Goal: Transaction & Acquisition: Purchase product/service

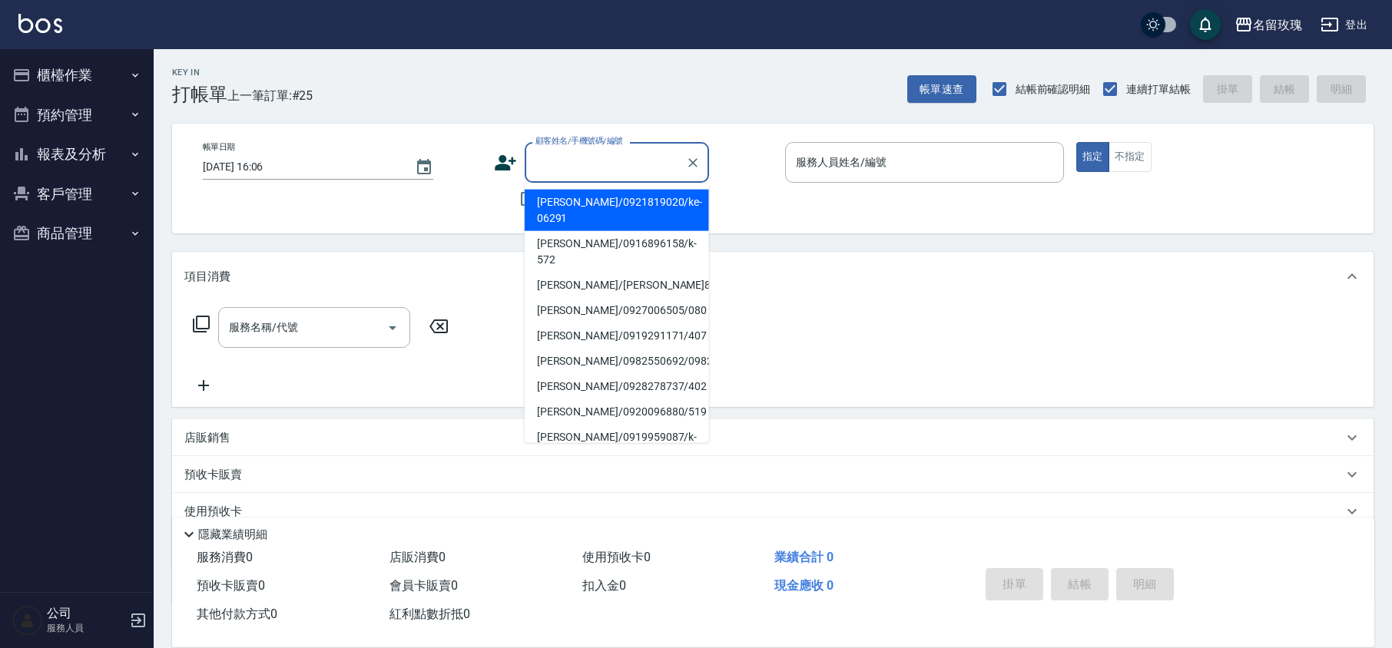
click at [594, 163] on input "顧客姓名/手機號碼/編號" at bounding box center [605, 162] width 147 height 27
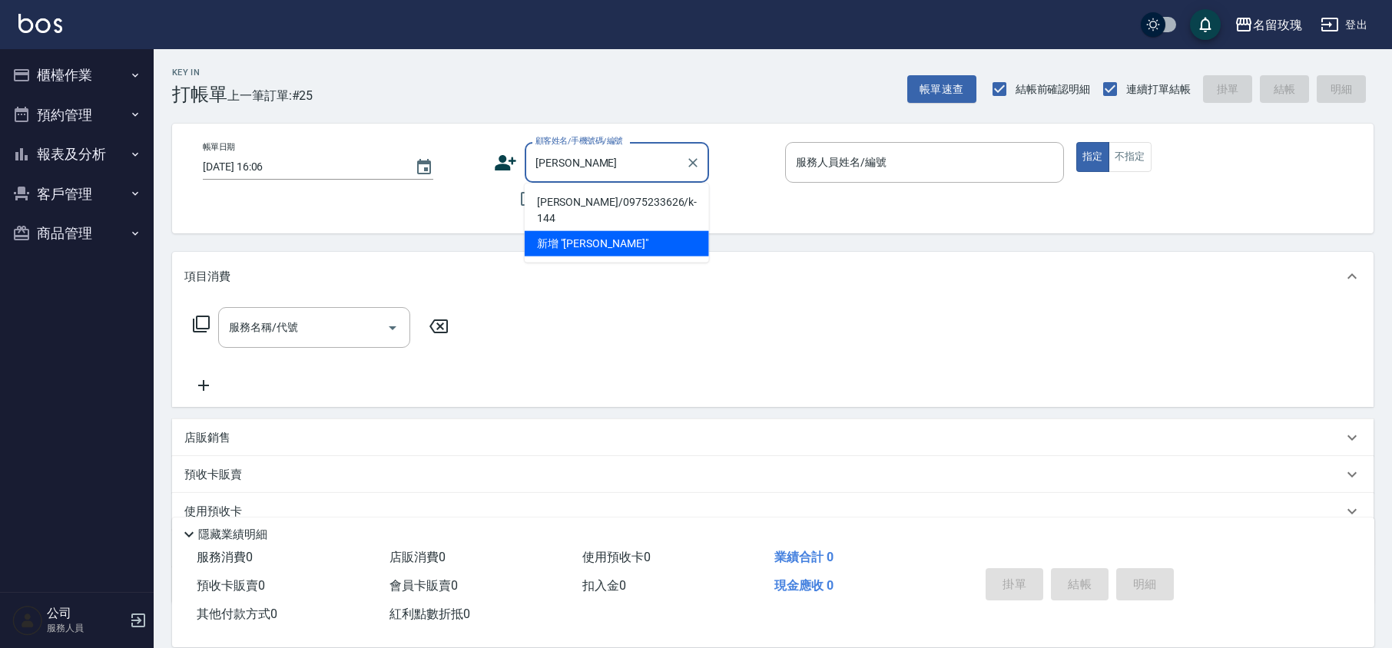
click at [651, 200] on li "[PERSON_NAME]/0975233626/k-144" at bounding box center [617, 210] width 184 height 41
type input "[PERSON_NAME]/0975233626/k-144"
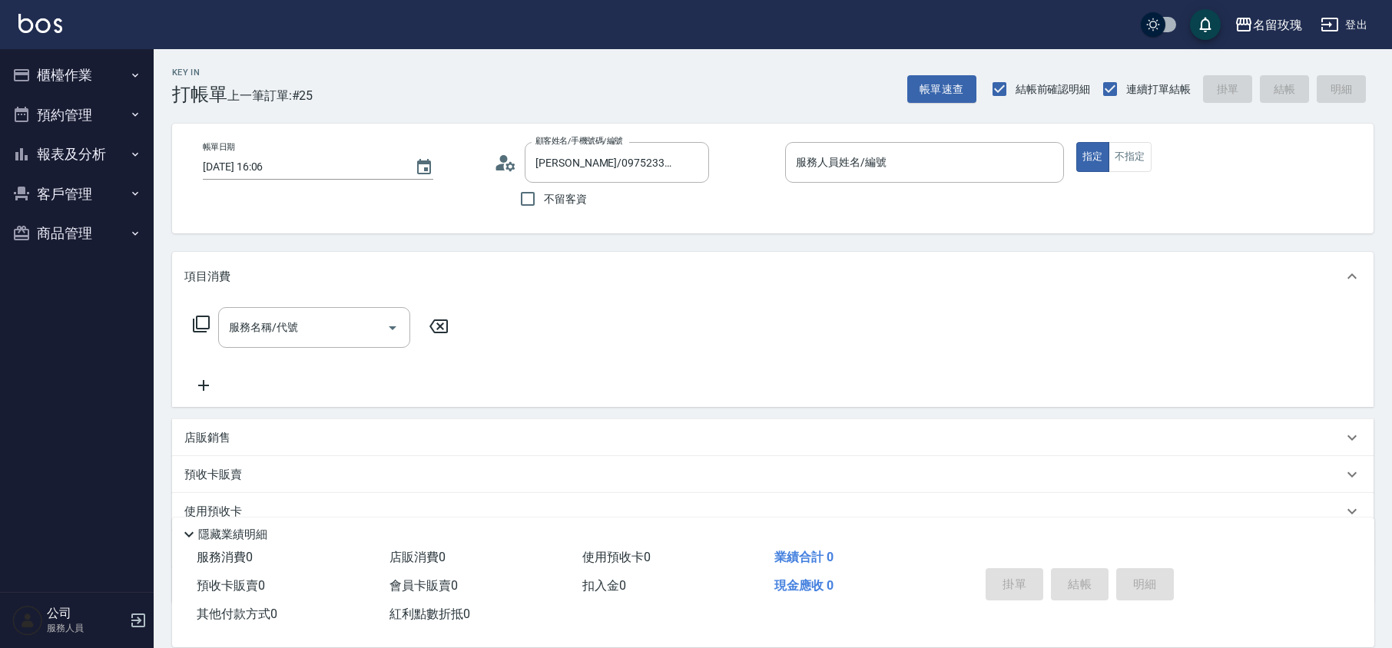
click at [499, 160] on icon at bounding box center [505, 162] width 23 height 23
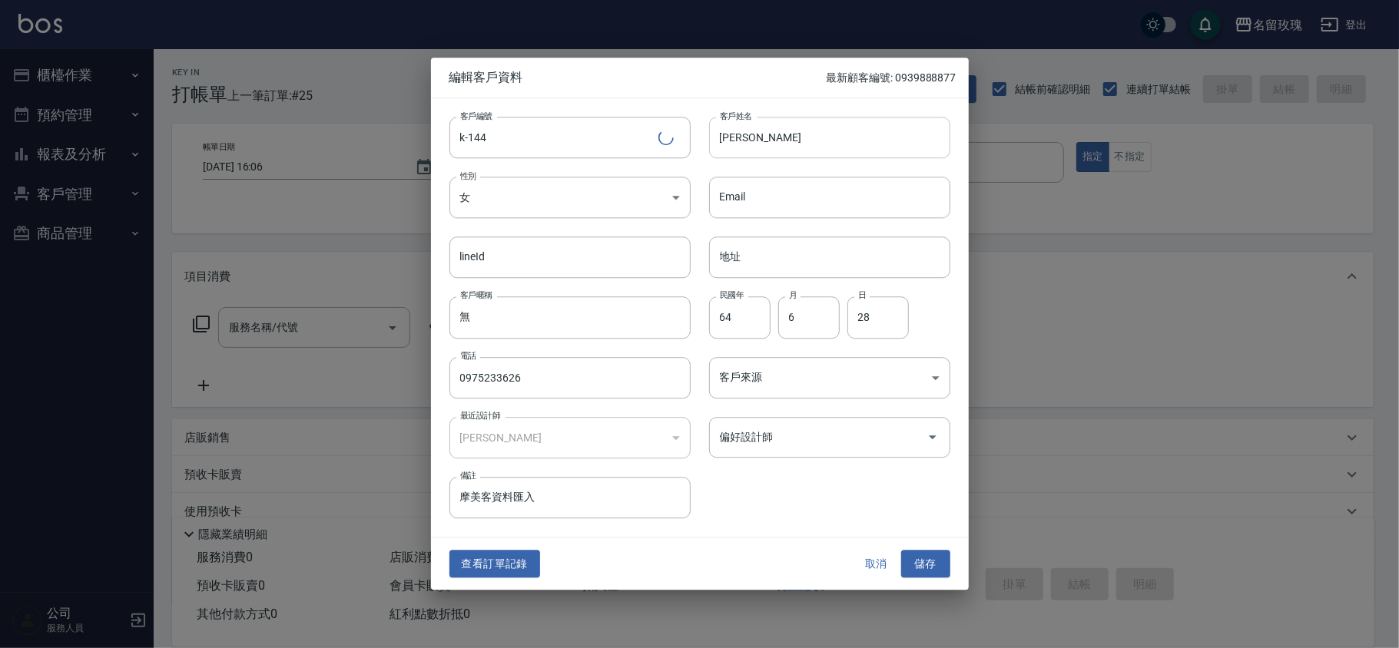
click at [781, 145] on input "[PERSON_NAME]" at bounding box center [829, 137] width 241 height 41
type input "[PERSON_NAME] [PERSON_NAME]"
click at [797, 444] on input "偏好設計師" at bounding box center [818, 437] width 204 height 27
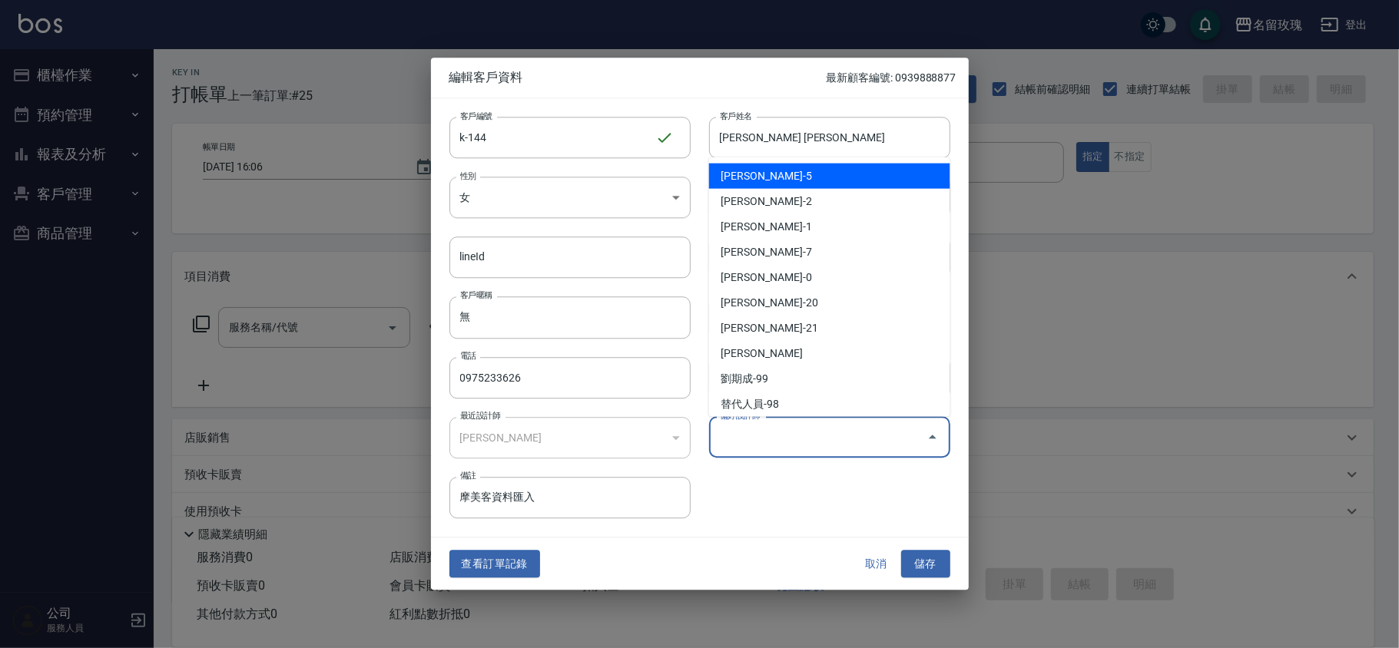
click at [842, 174] on li "[PERSON_NAME]-5" at bounding box center [829, 176] width 241 height 25
type input "[PERSON_NAME]"
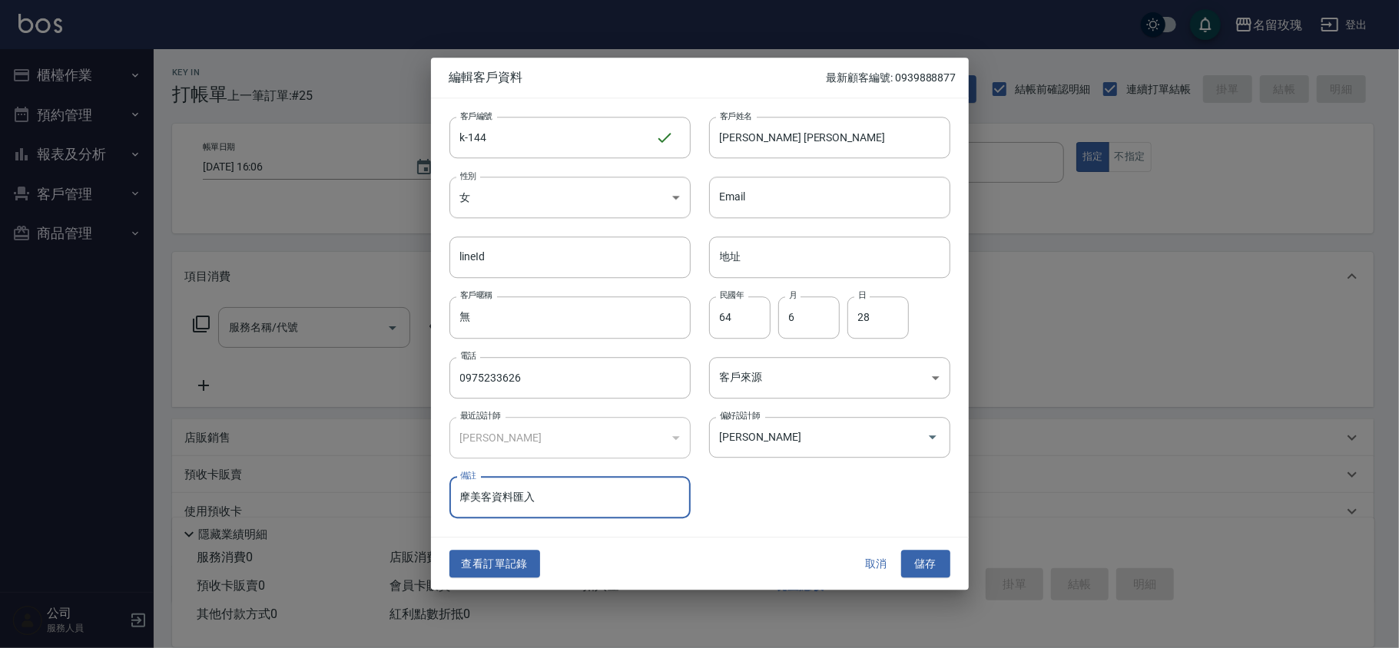
click at [770, 518] on div "客戶編號 k-144 ​ 客戶編號 客戶姓名 [PERSON_NAME] [PERSON_NAME] 客戶姓名 性別 女 [DEMOGRAPHIC_DATA]…" at bounding box center [700, 317] width 538 height 439
click at [937, 559] on button "儲存" at bounding box center [925, 564] width 49 height 28
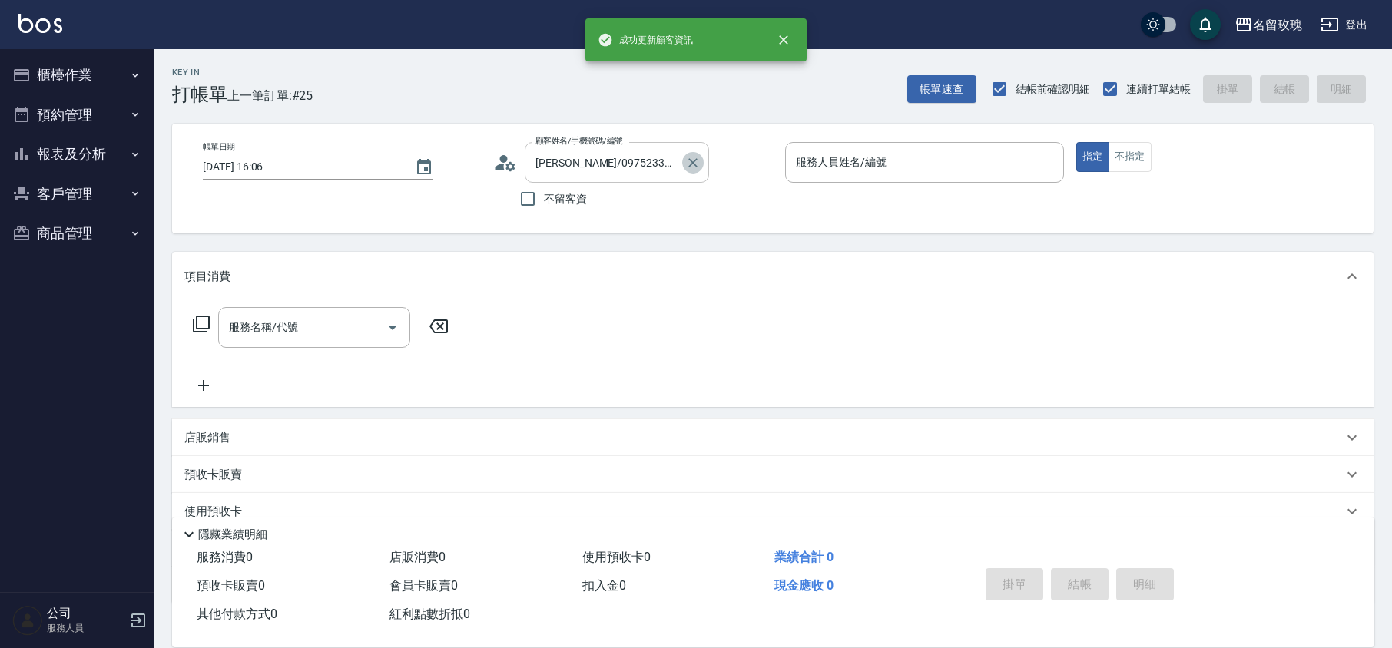
click at [685, 163] on icon "Clear" at bounding box center [692, 162] width 15 height 15
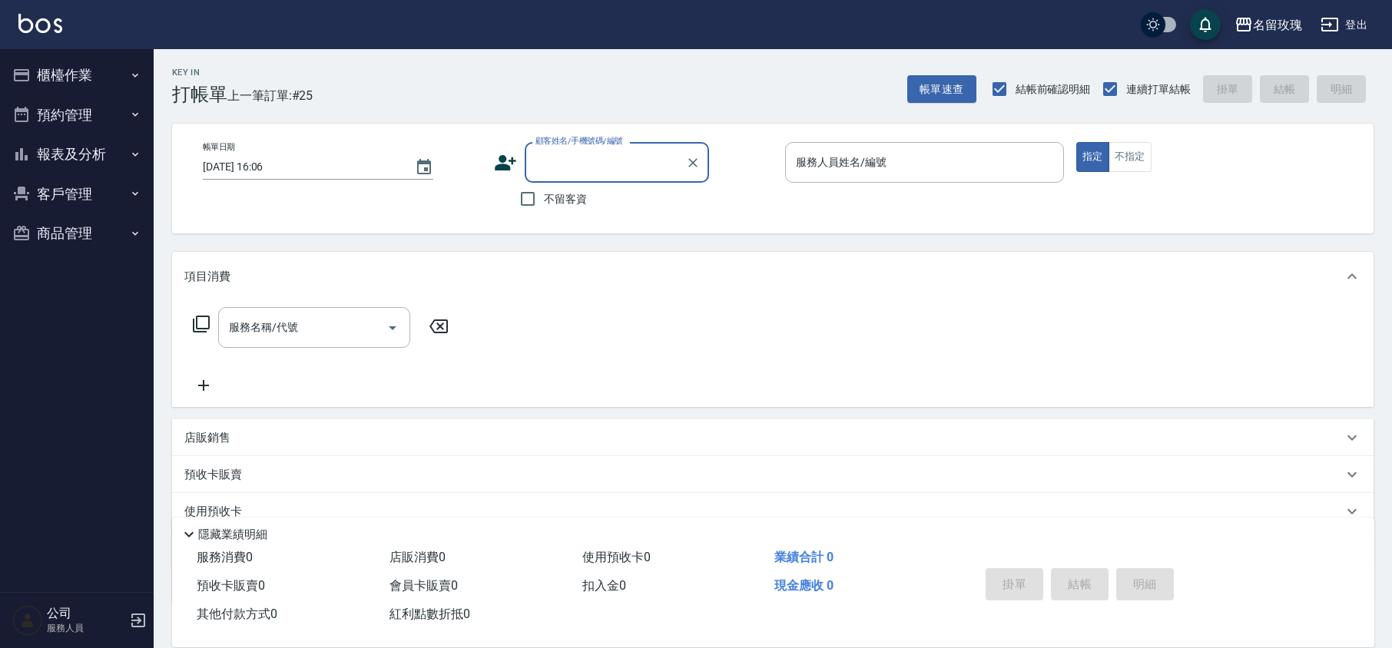
click at [628, 163] on input "顧客姓名/手機號碼/編號" at bounding box center [605, 162] width 147 height 27
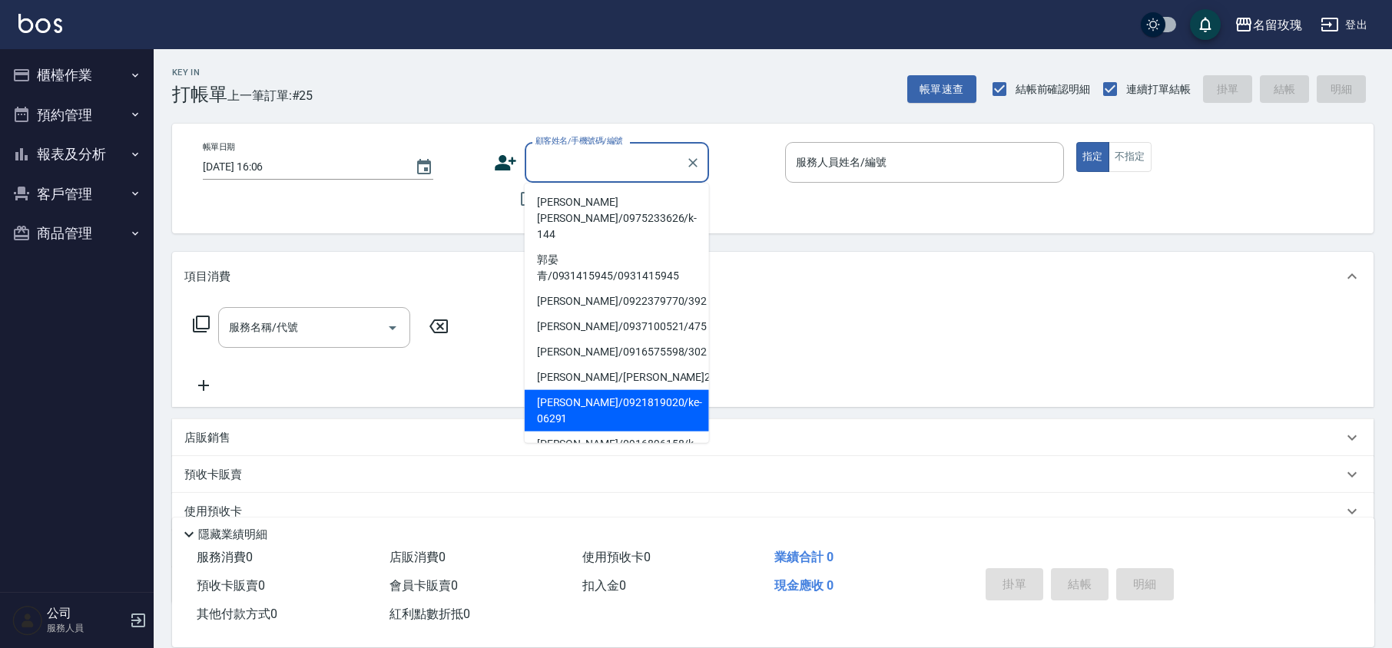
click at [618, 203] on li "[PERSON_NAME] [PERSON_NAME]/0975233626/k-144" at bounding box center [617, 219] width 184 height 58
type input "[PERSON_NAME] [PERSON_NAME]/0975233626/k-144"
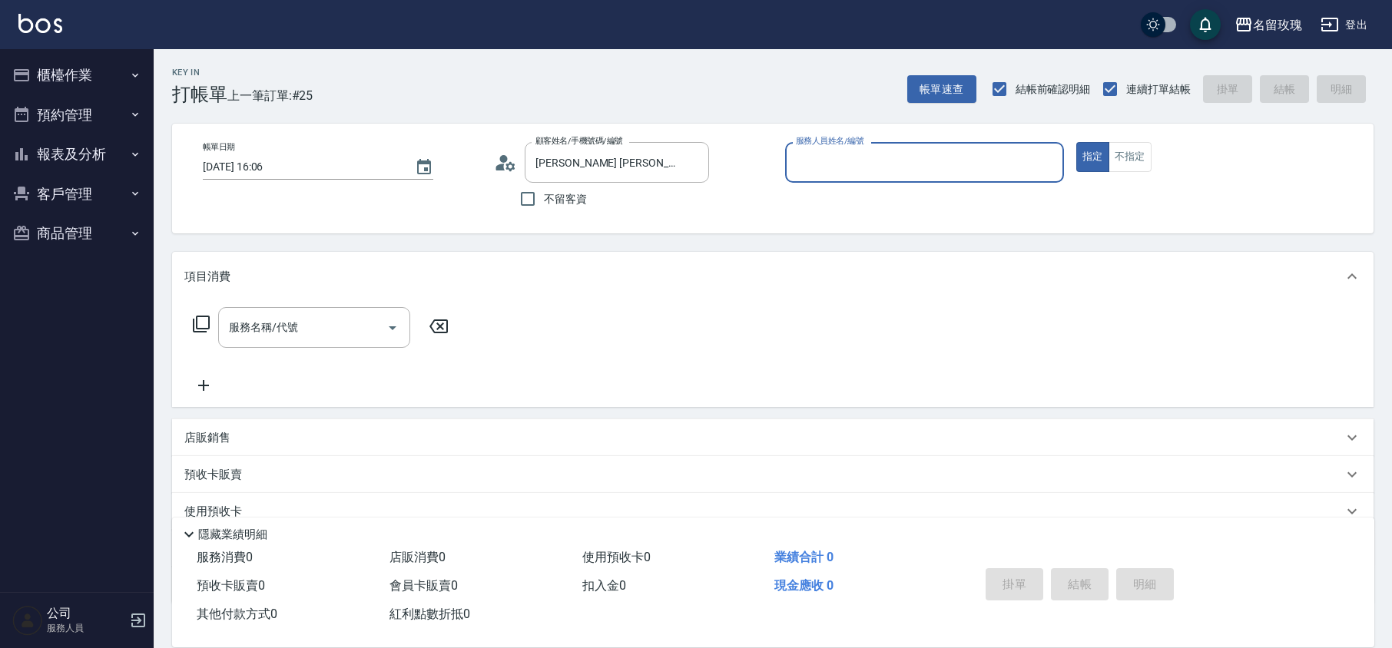
type input "[PERSON_NAME]-5"
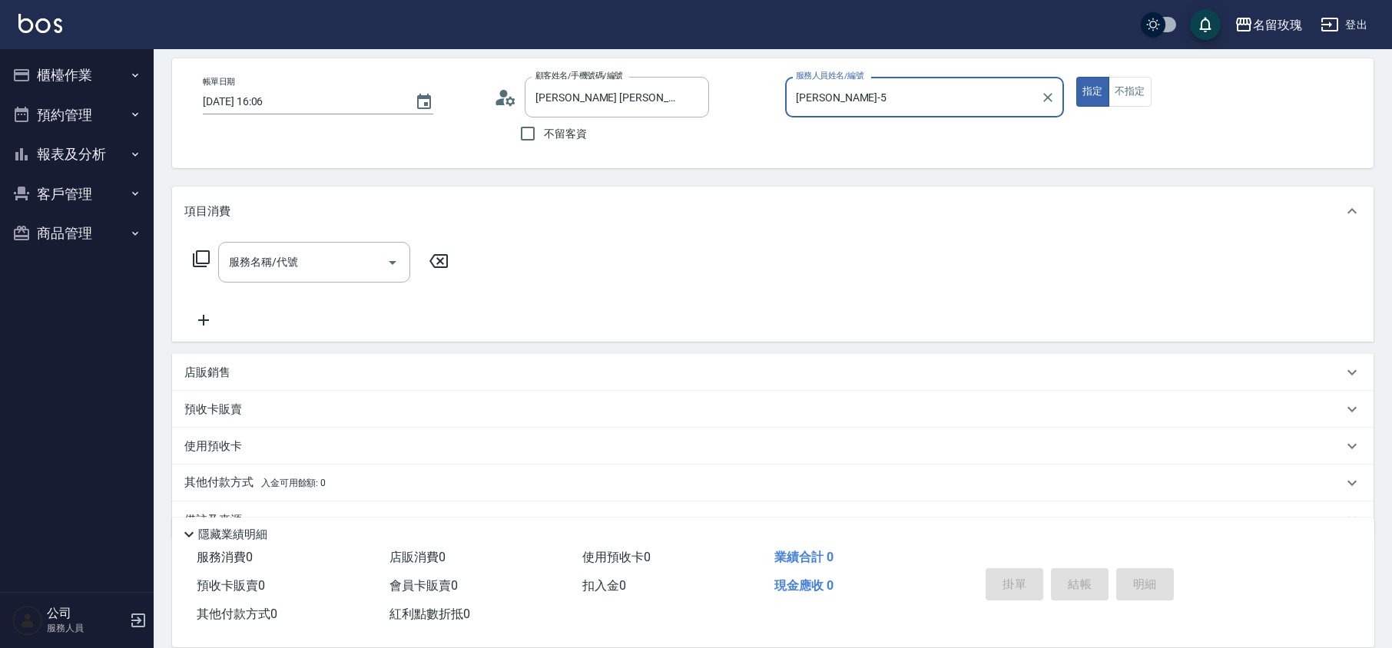
scroll to position [100, 0]
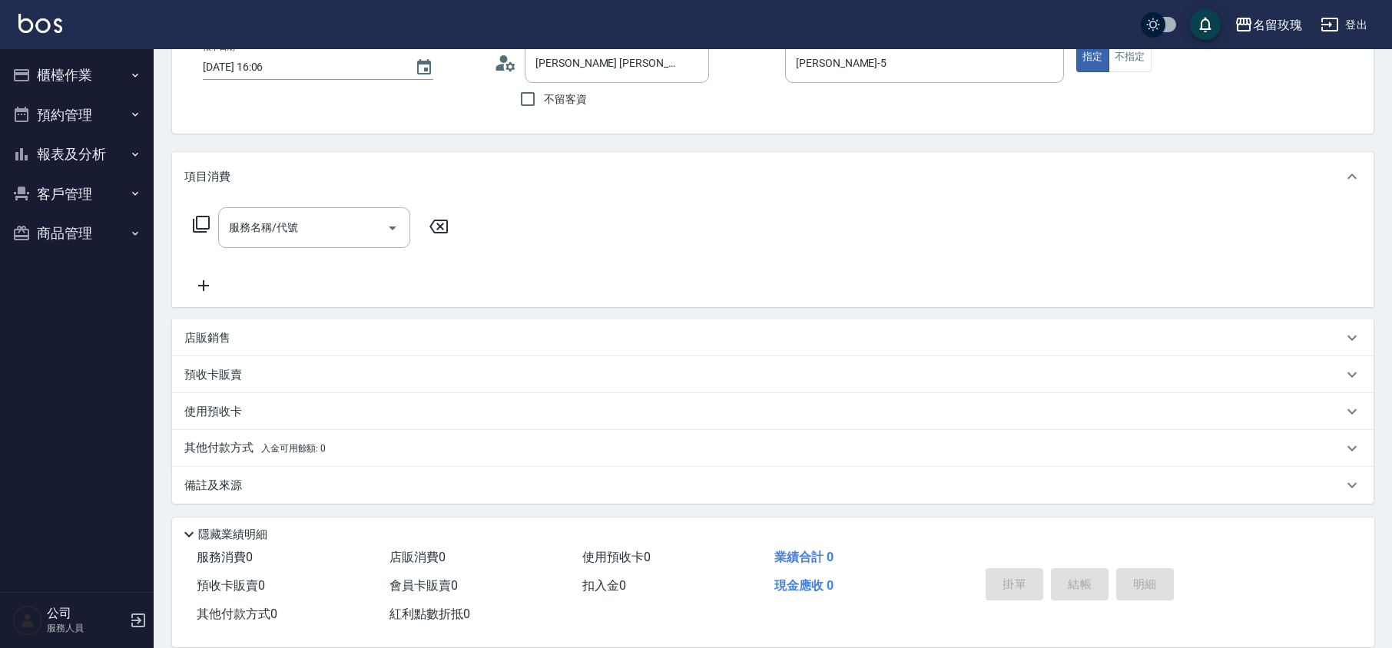
click at [227, 441] on p "其他付款方式 入金可用餘額: 0" at bounding box center [254, 448] width 141 height 17
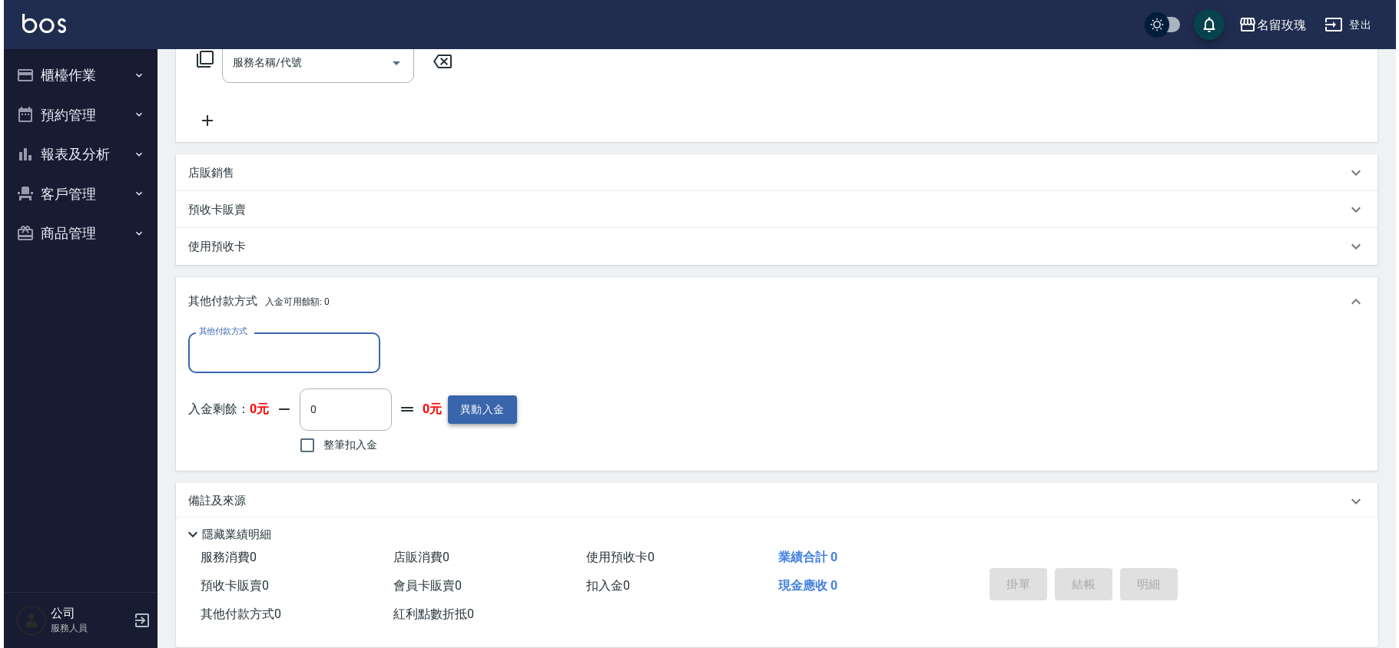
scroll to position [277, 0]
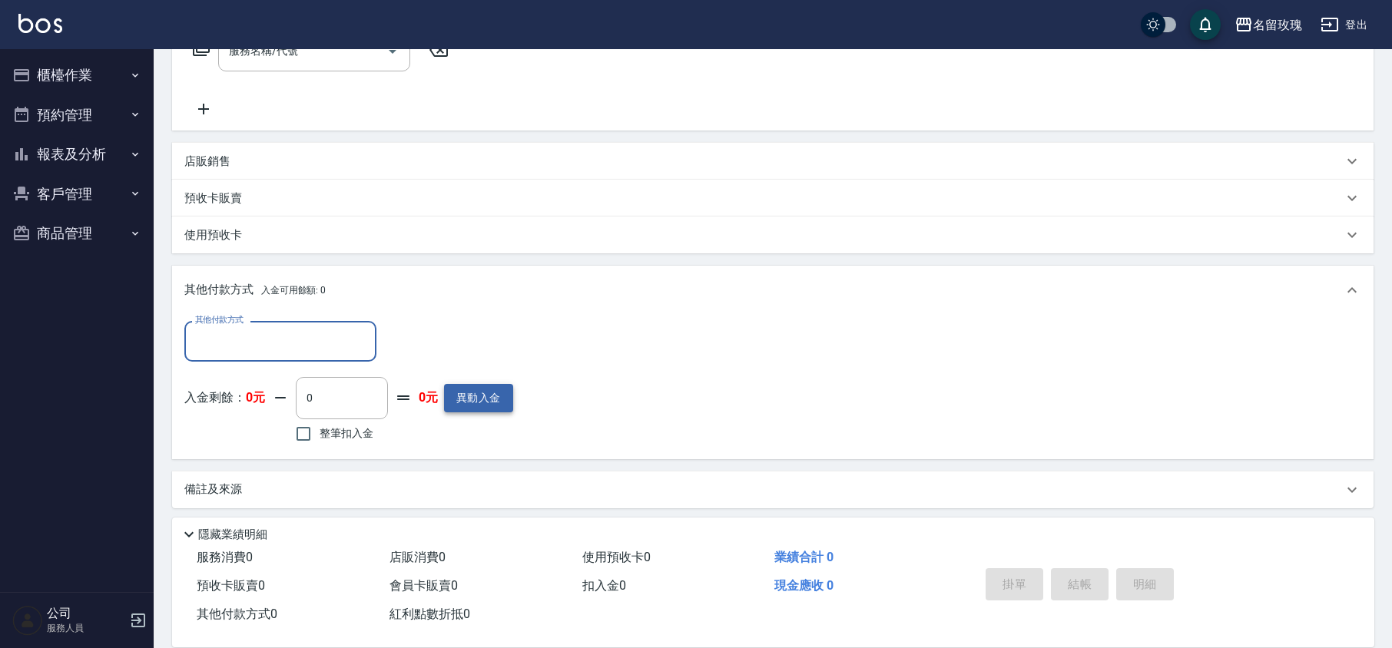
click at [492, 406] on button "異動入金" at bounding box center [478, 398] width 69 height 28
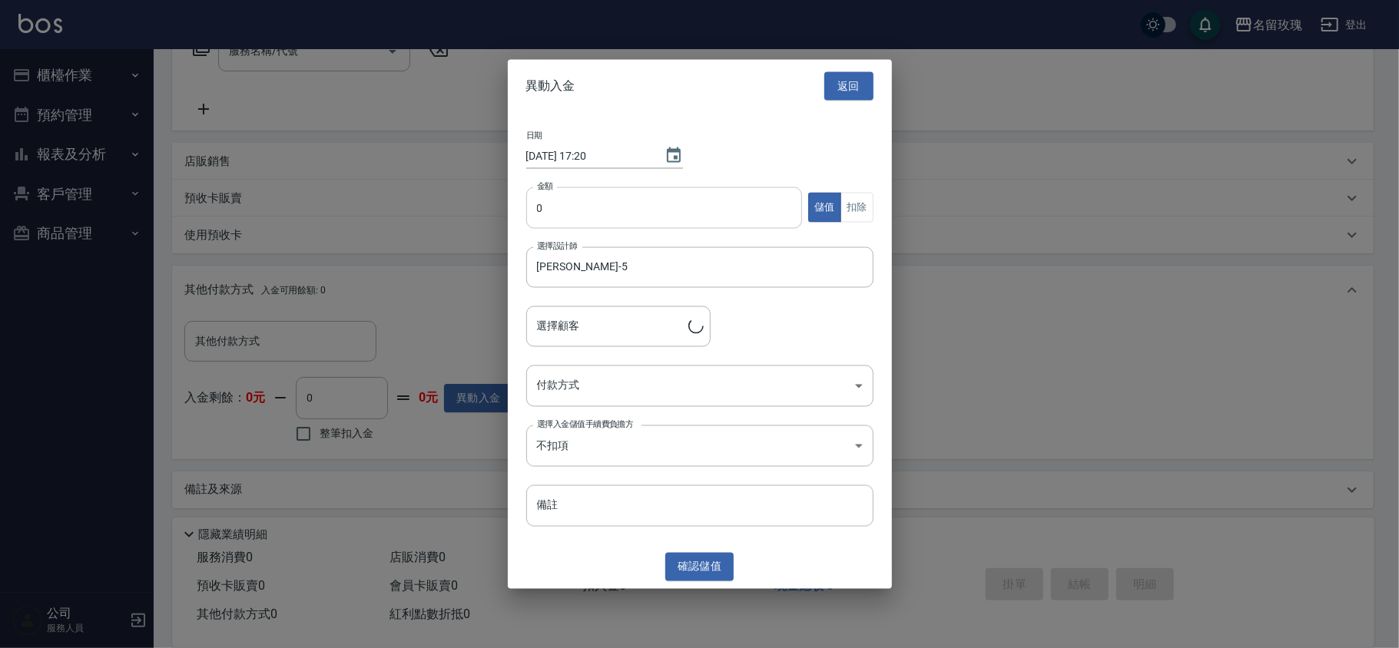
type input "[PERSON_NAME] [PERSON_NAME]/0975233626/k-144"
click at [683, 220] on input "0" at bounding box center [664, 207] width 277 height 41
type input "11000"
click at [602, 391] on body "名留玫瑰 登出 櫃檯作業 打帳單 帳單列表 現金收支登錄 材料自購登錄 每日結帳 排班表 現場電腦打卡 預約管理 預約管理 單日預約紀錄 單週預約紀錄 報表及…" at bounding box center [699, 188] width 1399 height 930
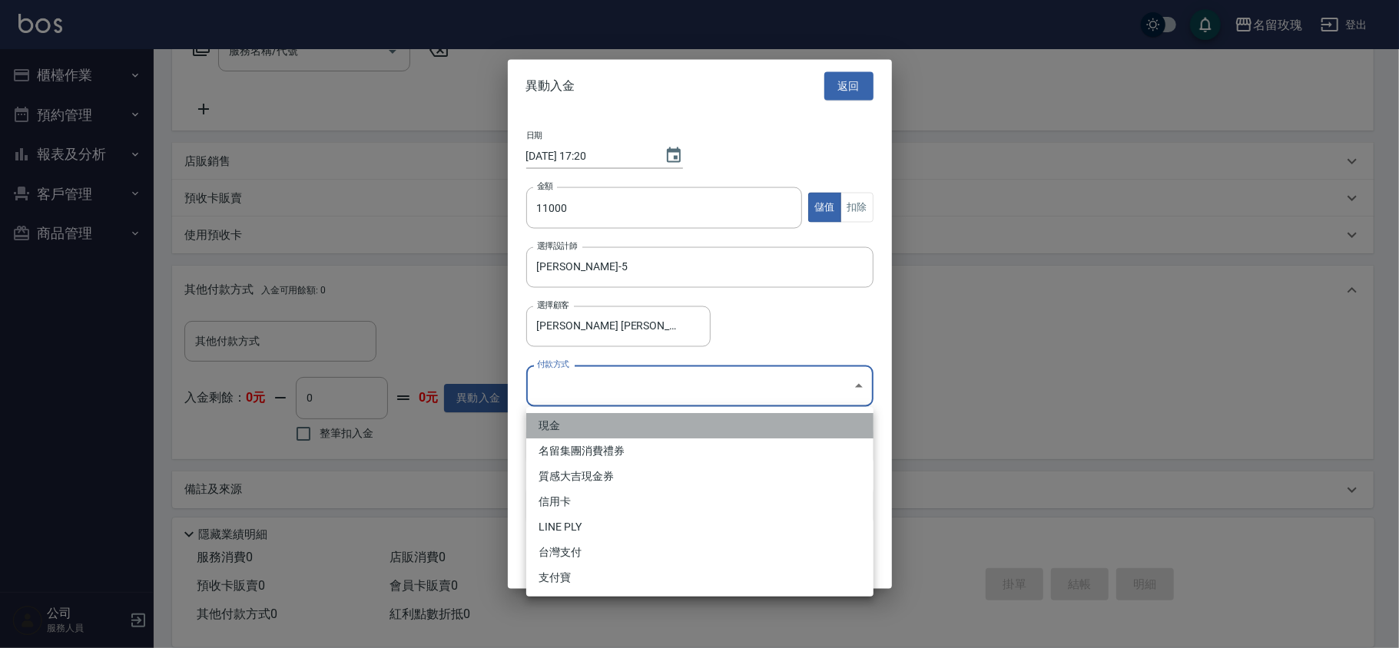
click at [572, 429] on li "現金" at bounding box center [699, 425] width 347 height 25
type input "現金"
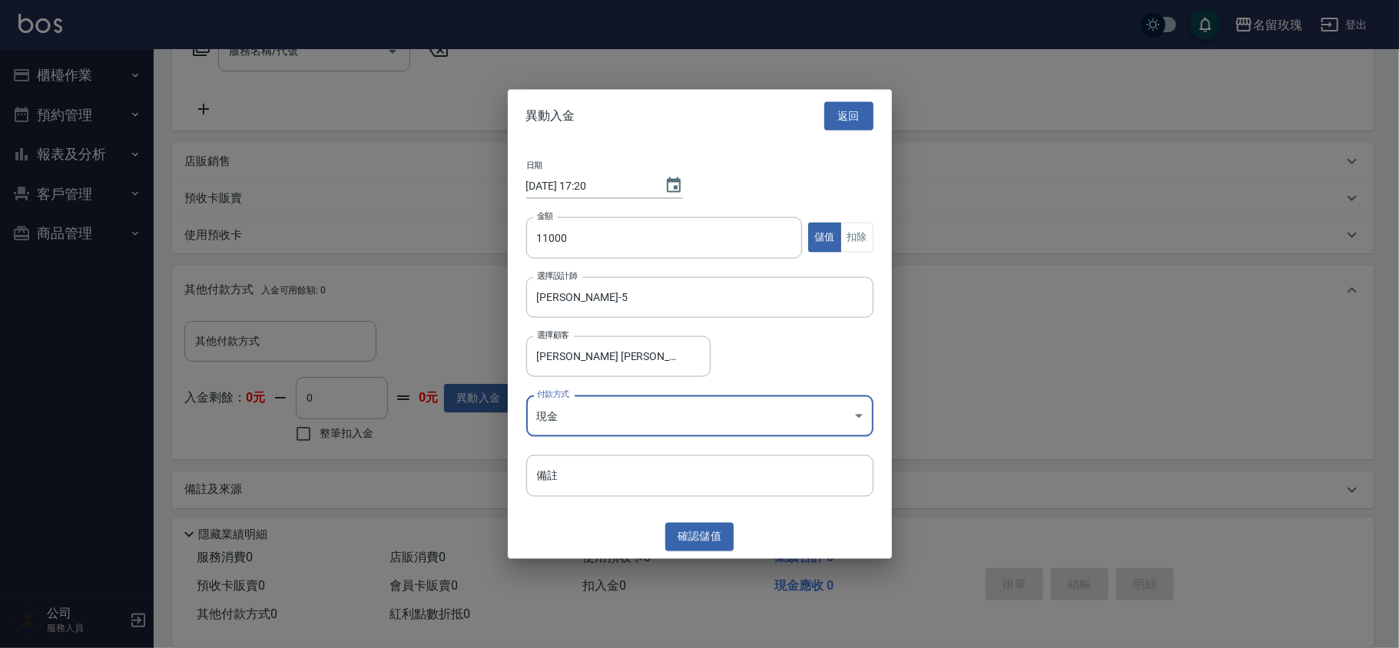
click at [603, 512] on div "日期 [DATE] 17:20 金額 11000 金額 儲值 扣除 選擇設計師 [PERSON_NAME]-5 選擇設計師 選擇顧客 [PERSON_NAME…" at bounding box center [700, 328] width 384 height 373
click at [711, 526] on button "確認 儲值" at bounding box center [699, 537] width 69 height 28
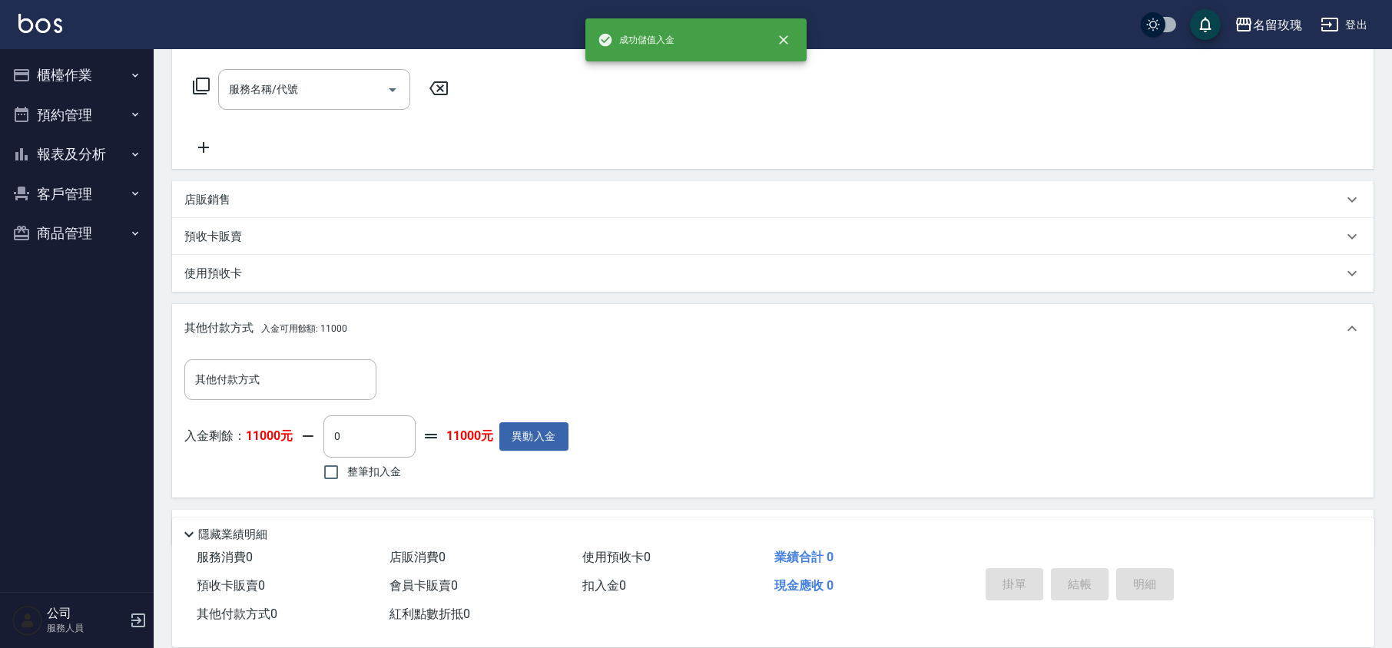
scroll to position [174, 0]
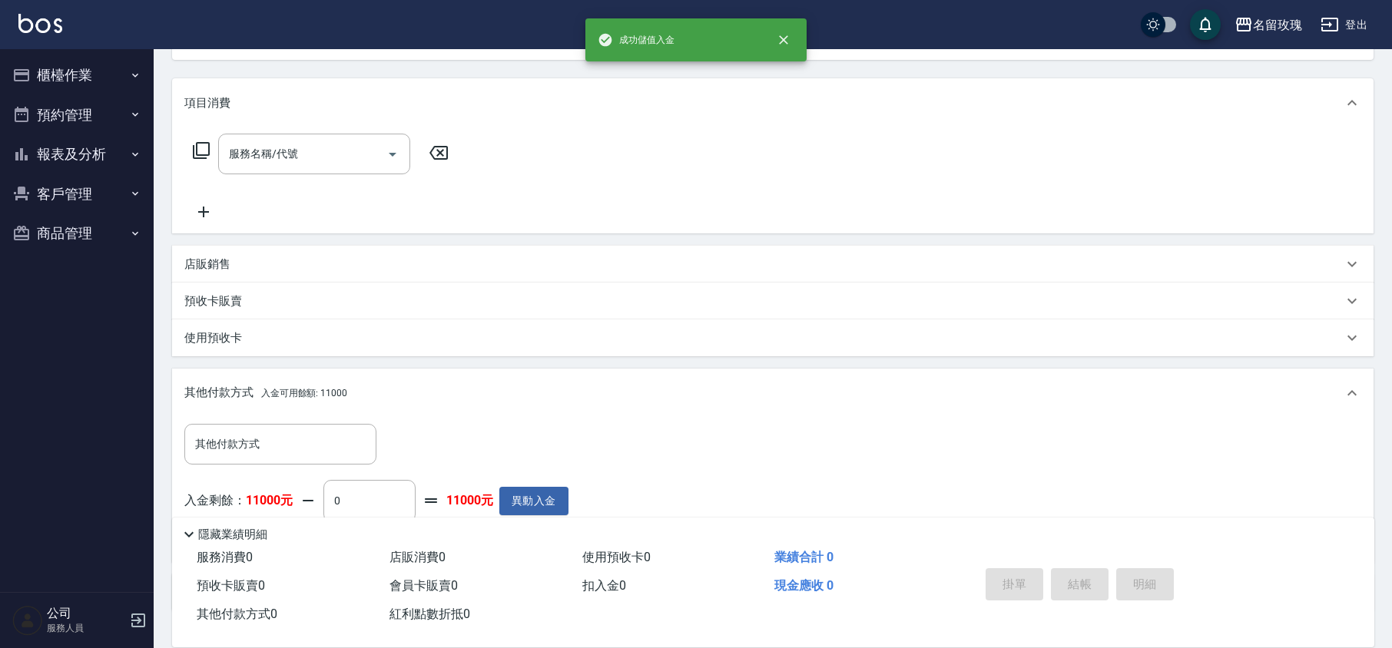
drag, startPoint x: 197, startPoint y: 292, endPoint x: 207, endPoint y: 290, distance: 10.9
click at [197, 293] on p "預收卡販賣" at bounding box center [213, 301] width 58 height 16
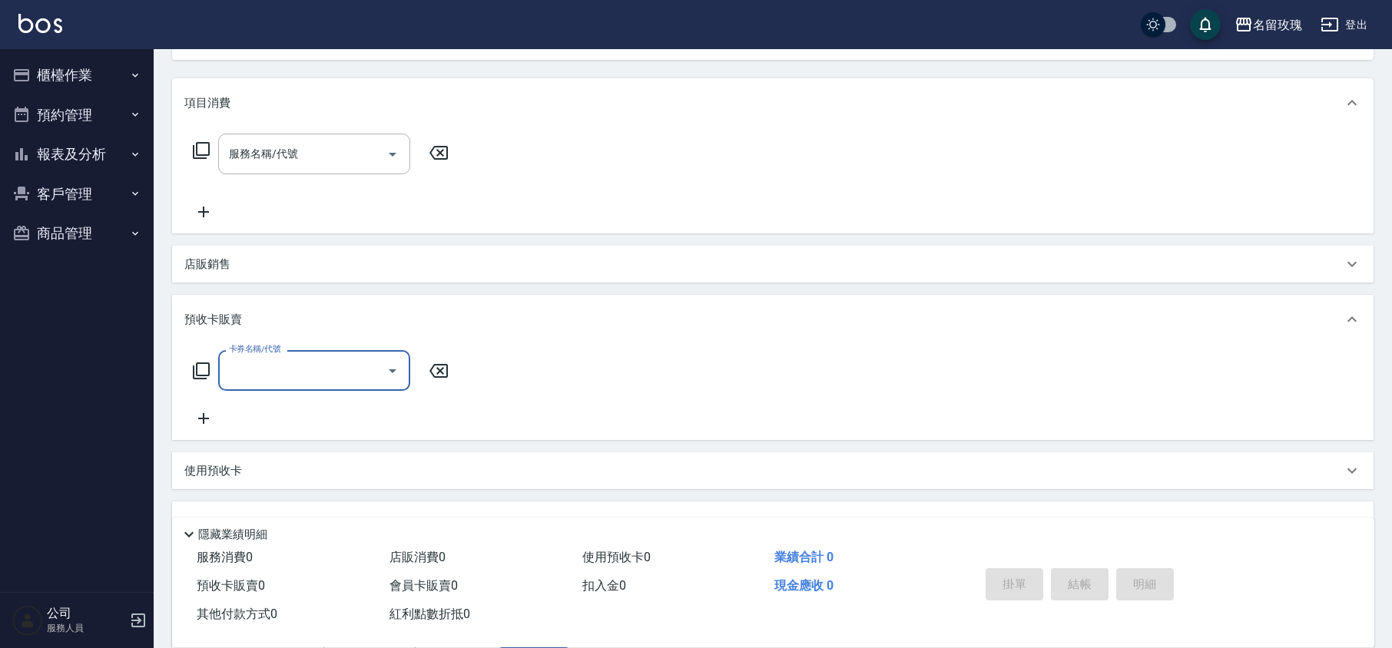
scroll to position [0, 0]
click at [201, 363] on icon at bounding box center [201, 371] width 18 height 18
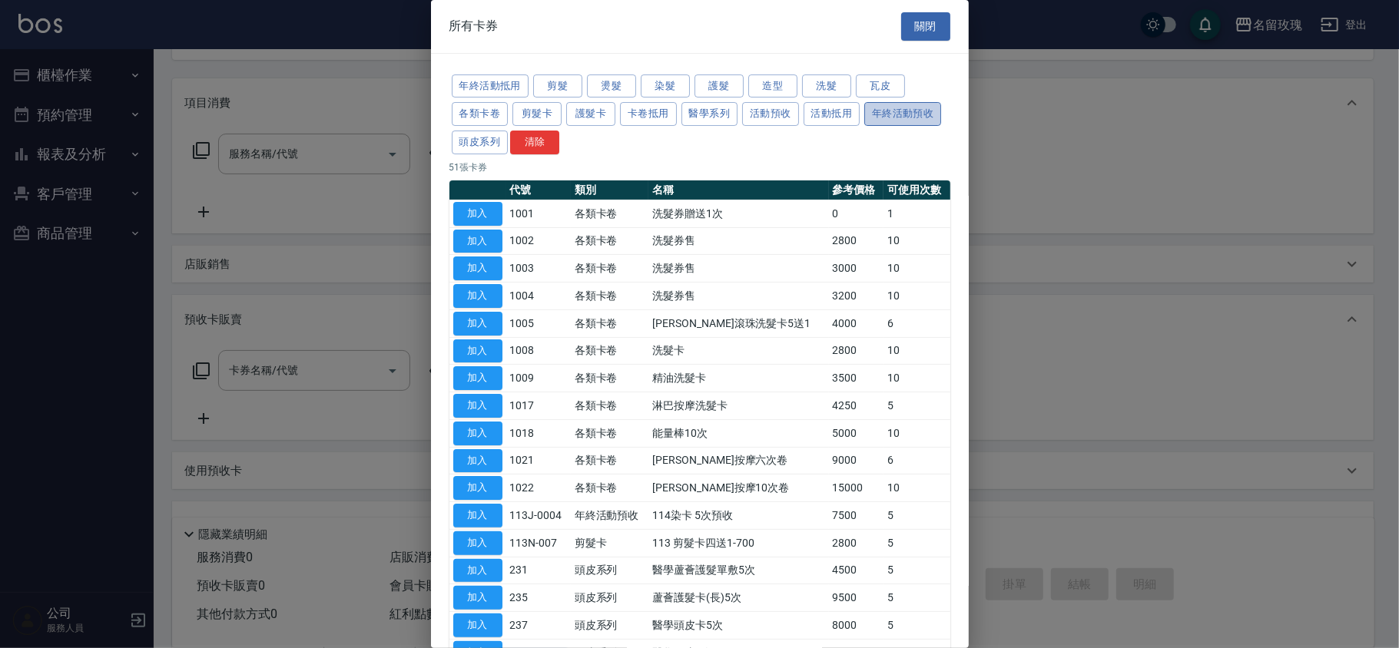
click at [864, 126] on button "年終活動預收" at bounding box center [902, 114] width 77 height 24
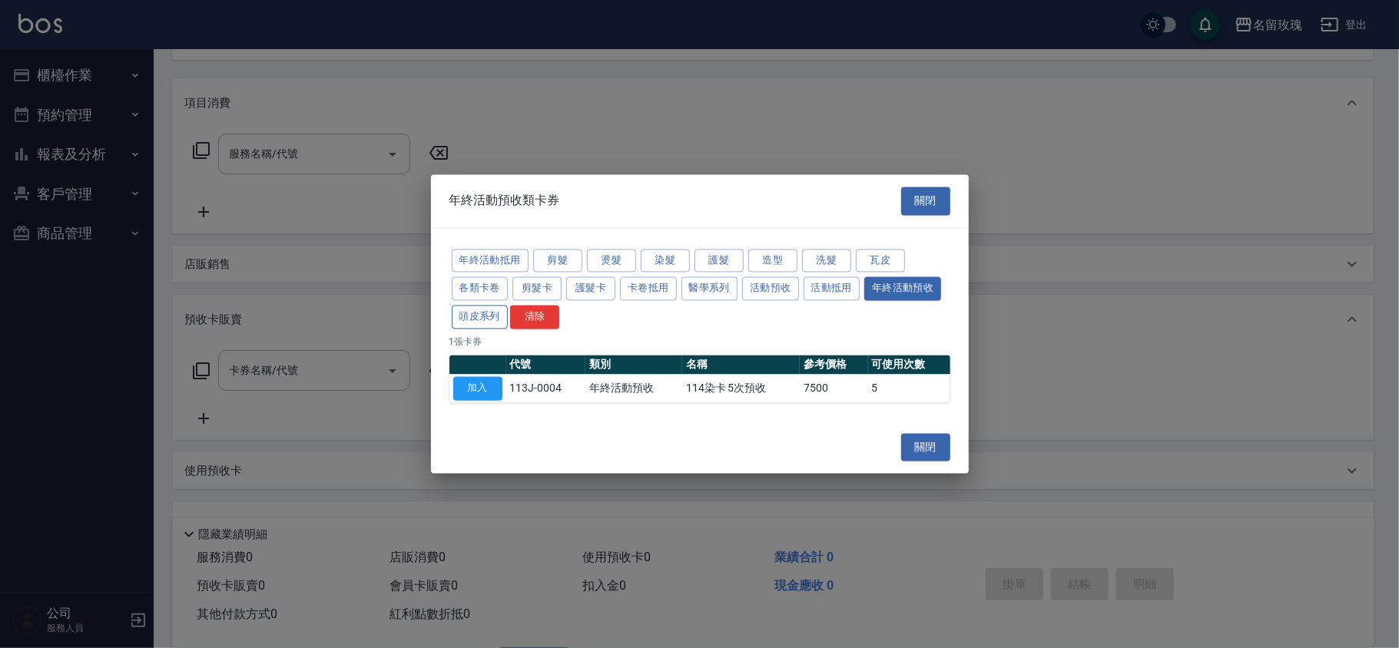
click at [484, 309] on button "頭皮系列" at bounding box center [480, 318] width 57 height 24
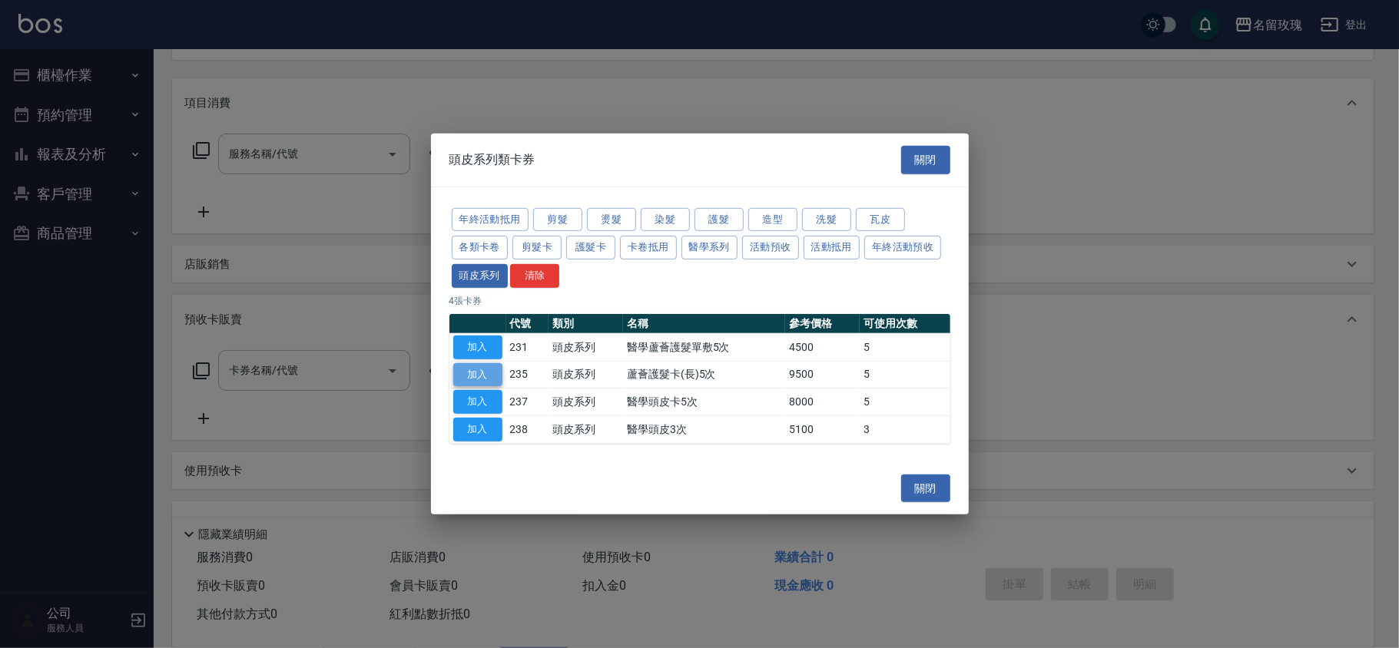
click at [485, 376] on button "加入" at bounding box center [477, 375] width 49 height 24
type input "蘆薈護髮卡(長)5次(235)"
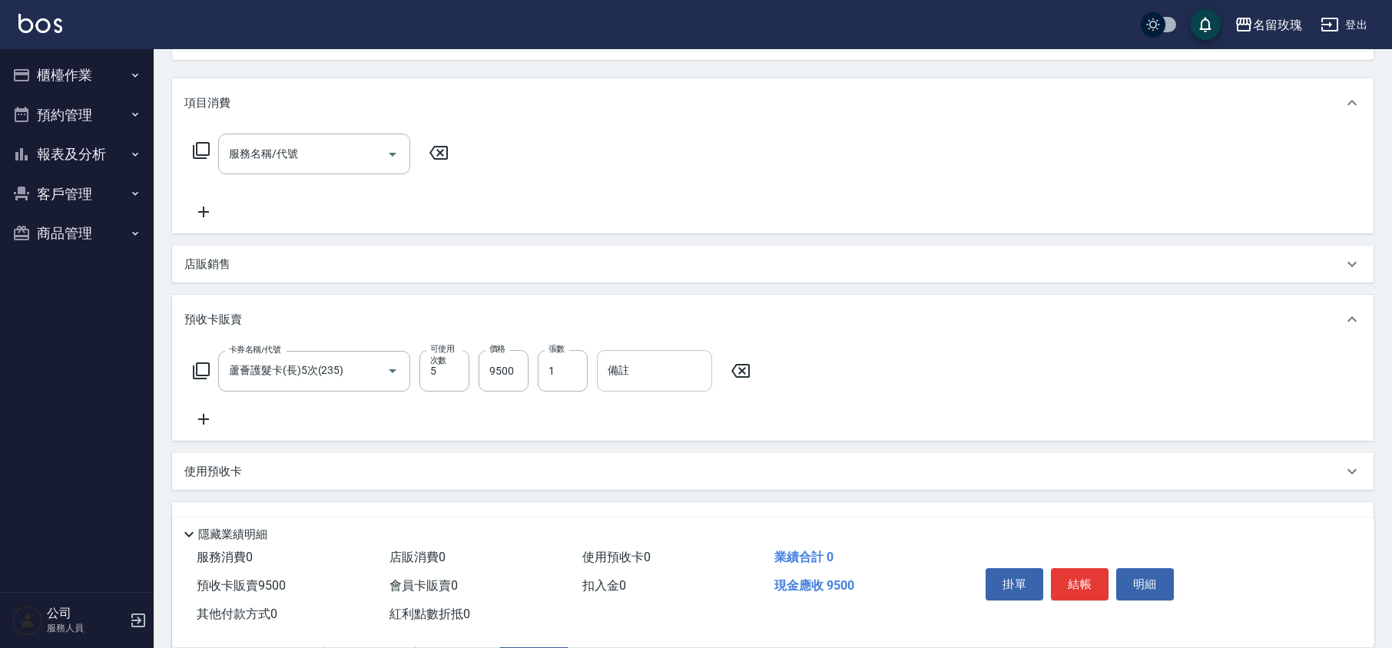
click at [667, 376] on input "備註" at bounding box center [654, 370] width 115 height 41
type input "11408002"
click at [637, 416] on div "卡券名稱/代號 蘆薈護髮卡(長)5次(235) 卡券名稱/代號 可使用次數 5 可使用次數 價格 9500 價格 張數 1 張數 備註 11408002 備註" at bounding box center [772, 389] width 1177 height 78
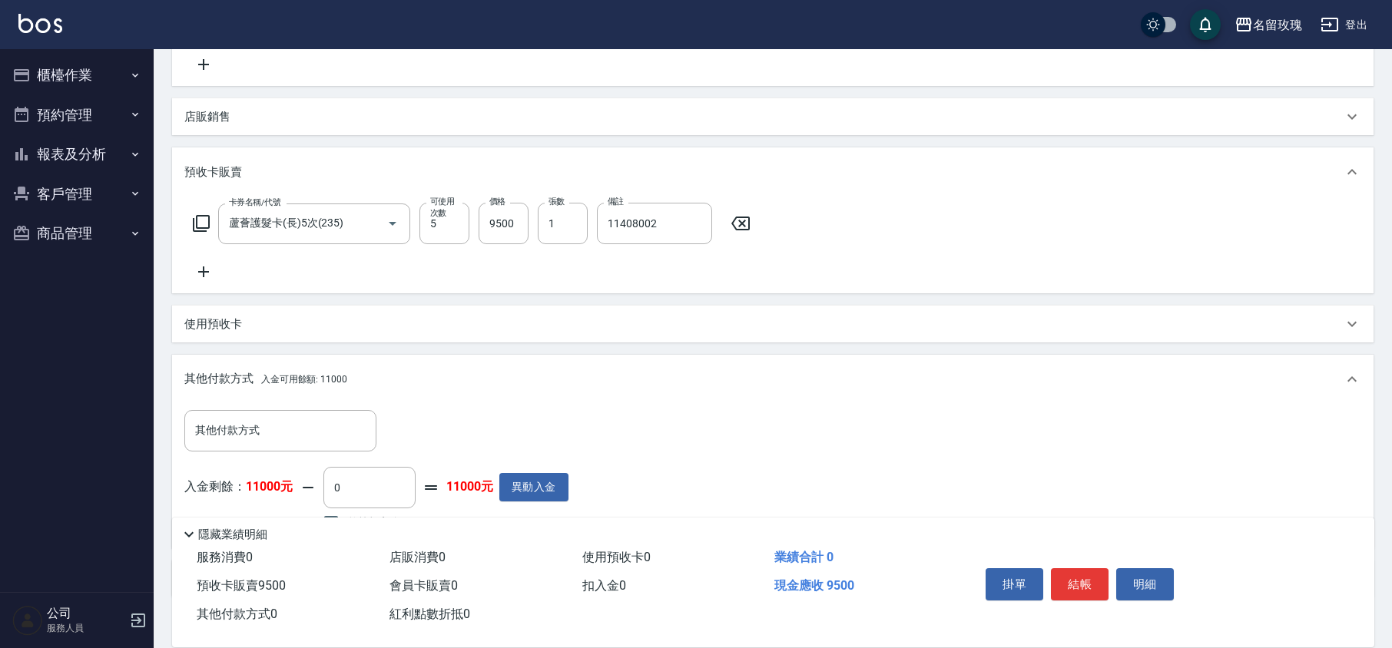
scroll to position [415, 0]
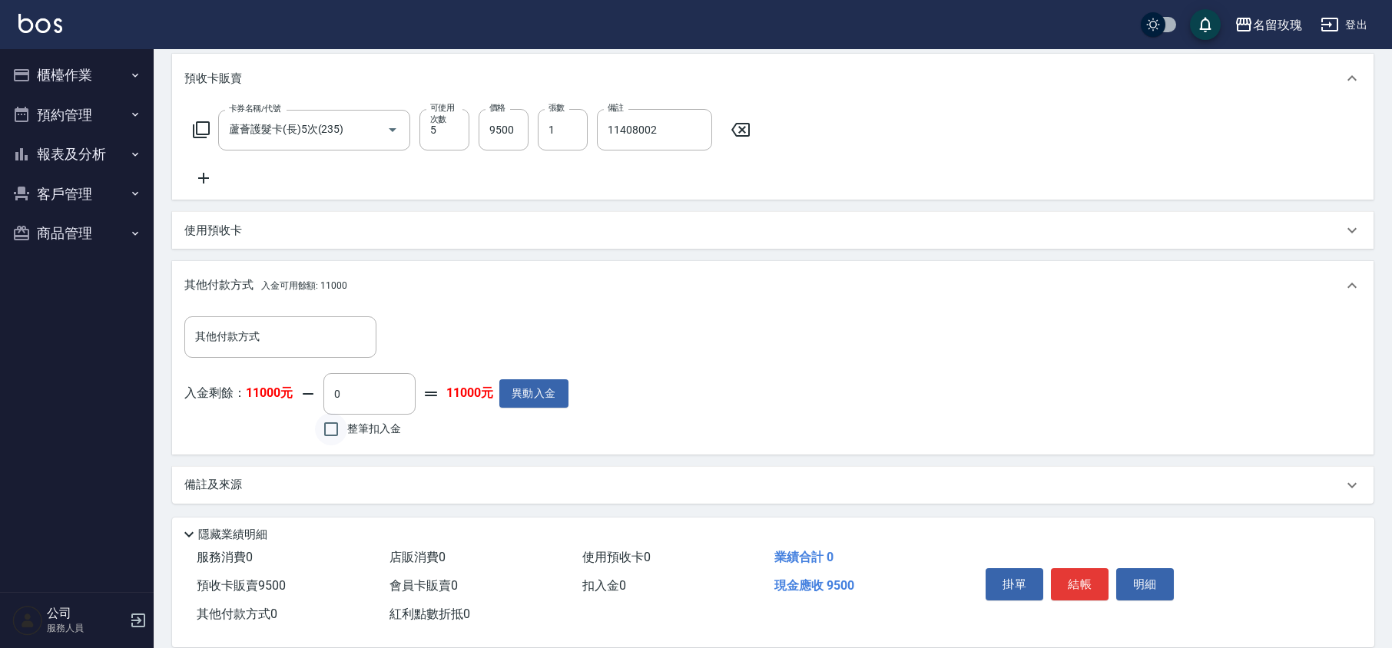
click at [344, 437] on input "整筆扣入金" at bounding box center [331, 429] width 32 height 32
checkbox input "true"
type input "9500"
click at [489, 432] on div "入金剩餘： 11000元 9500 ​ 整筆扣入金 1500元 異動入金" at bounding box center [372, 407] width 377 height 69
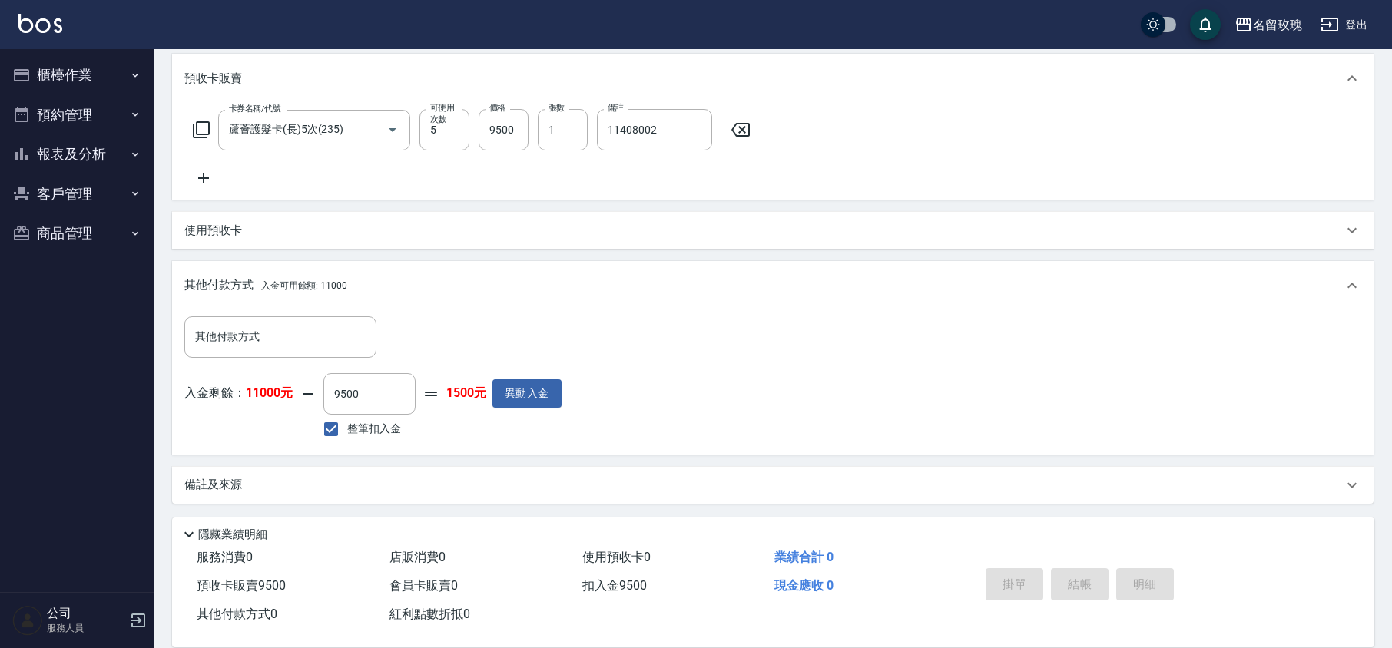
type input "[DATE] 17:21"
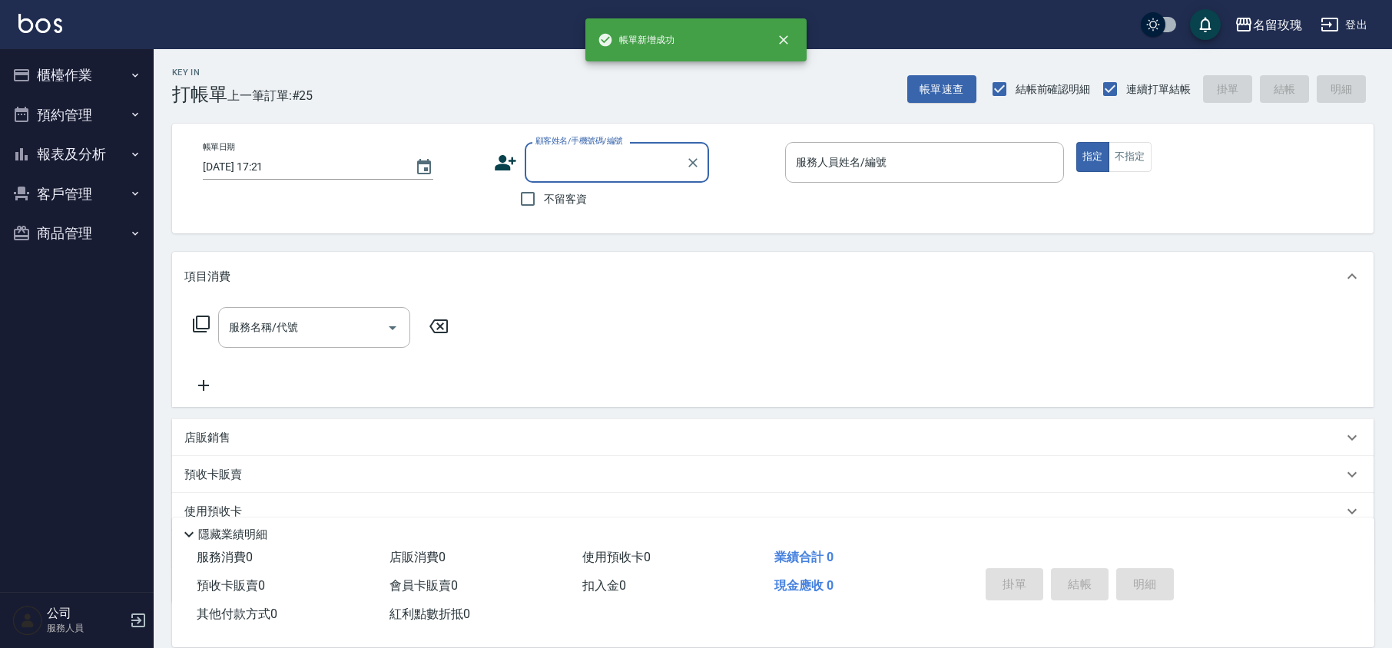
scroll to position [0, 0]
click at [203, 321] on icon at bounding box center [201, 324] width 18 height 18
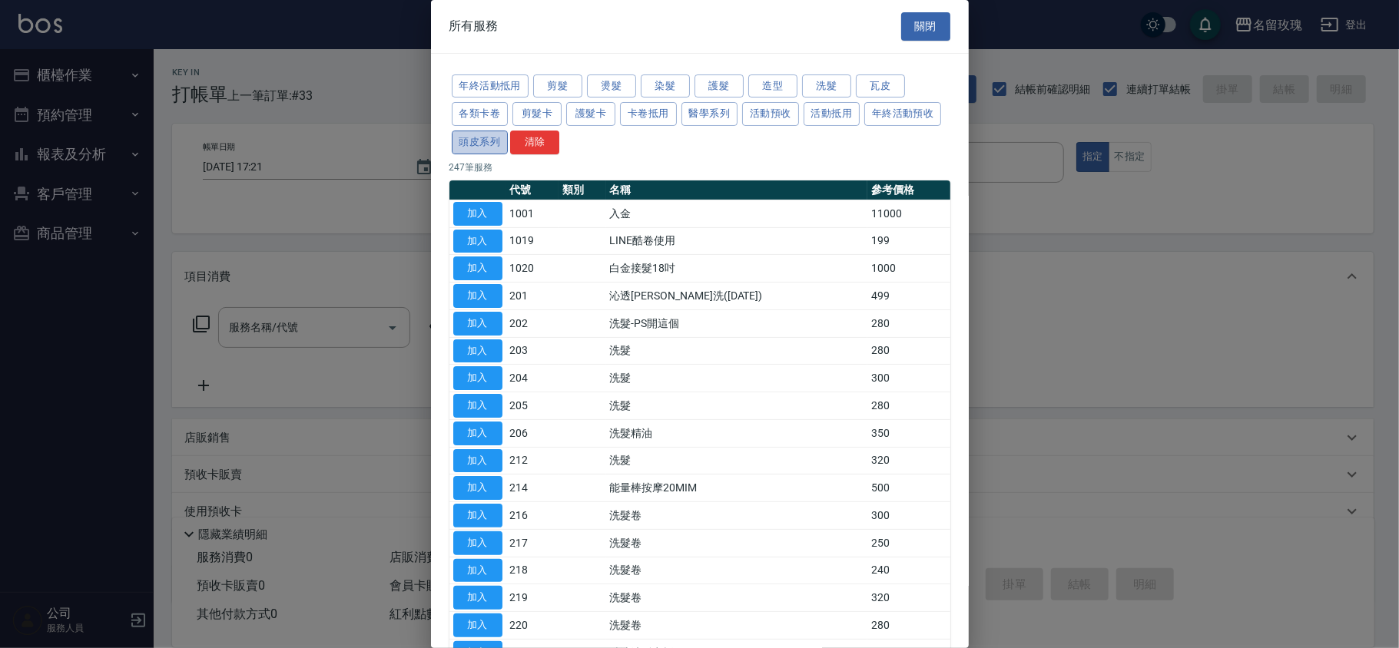
click at [509, 139] on button "頭皮系列" at bounding box center [480, 143] width 57 height 24
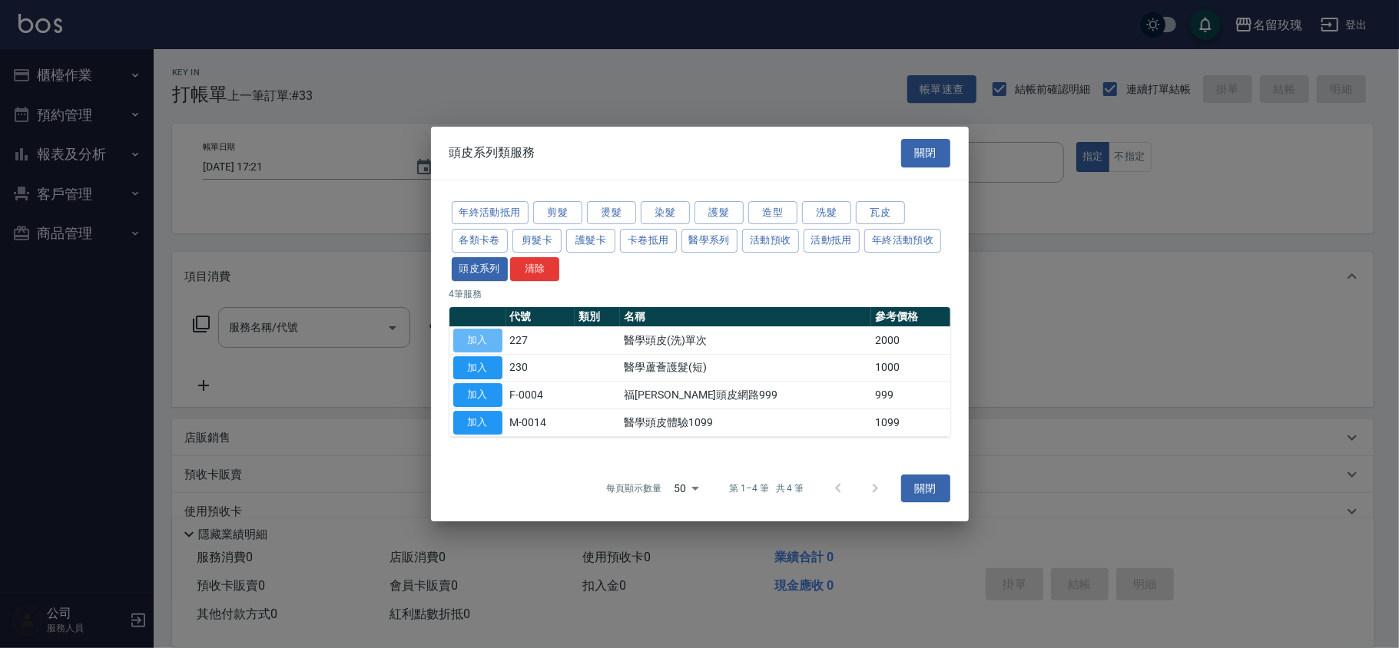
drag, startPoint x: 471, startPoint y: 333, endPoint x: 479, endPoint y: 323, distance: 13.7
click at [471, 336] on button "加入" at bounding box center [477, 341] width 49 height 24
type input "醫學頭皮(洗)單次(227)"
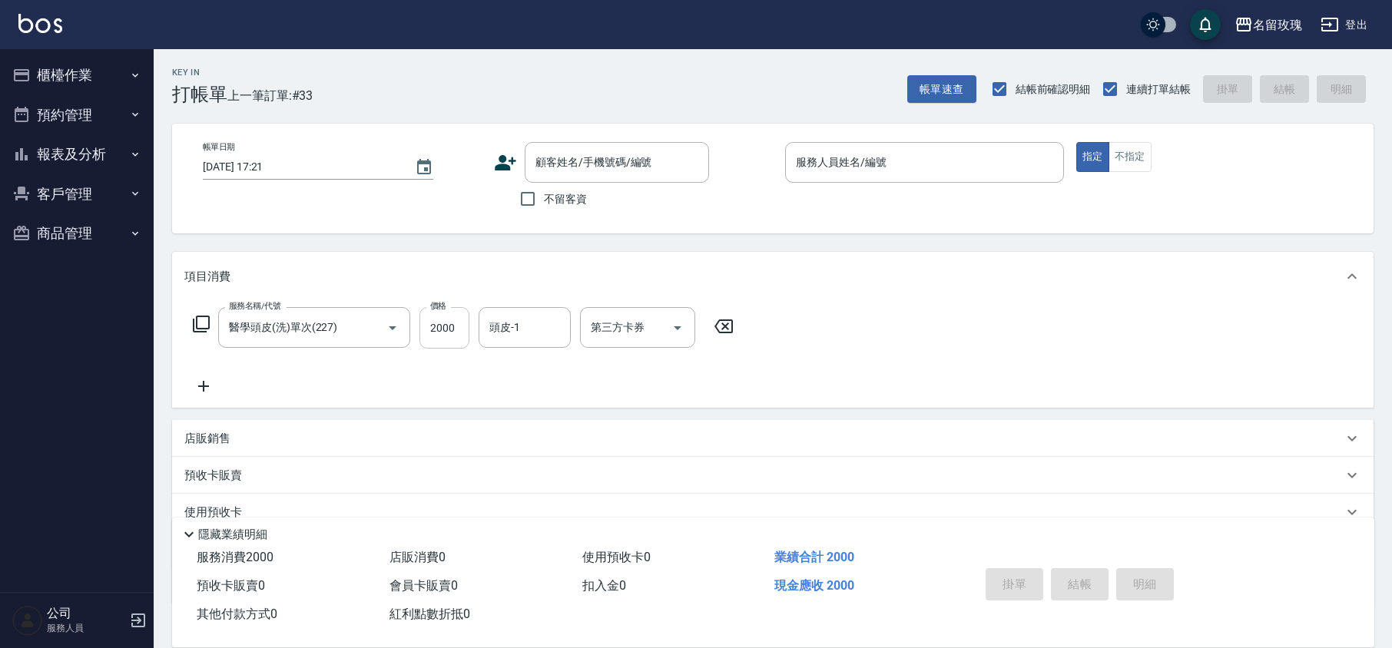
click at [456, 329] on input "2000" at bounding box center [444, 327] width 50 height 41
type input "1800"
type input "汝-30"
click at [465, 201] on div "帳單日期 [DATE] 17:21 顧客姓名/手機號碼/編號 顧客姓名/手機號碼/編號 不留客資 服務人員姓名/編號 服務人員姓名/編號 指定 不指定" at bounding box center [773, 178] width 1165 height 73
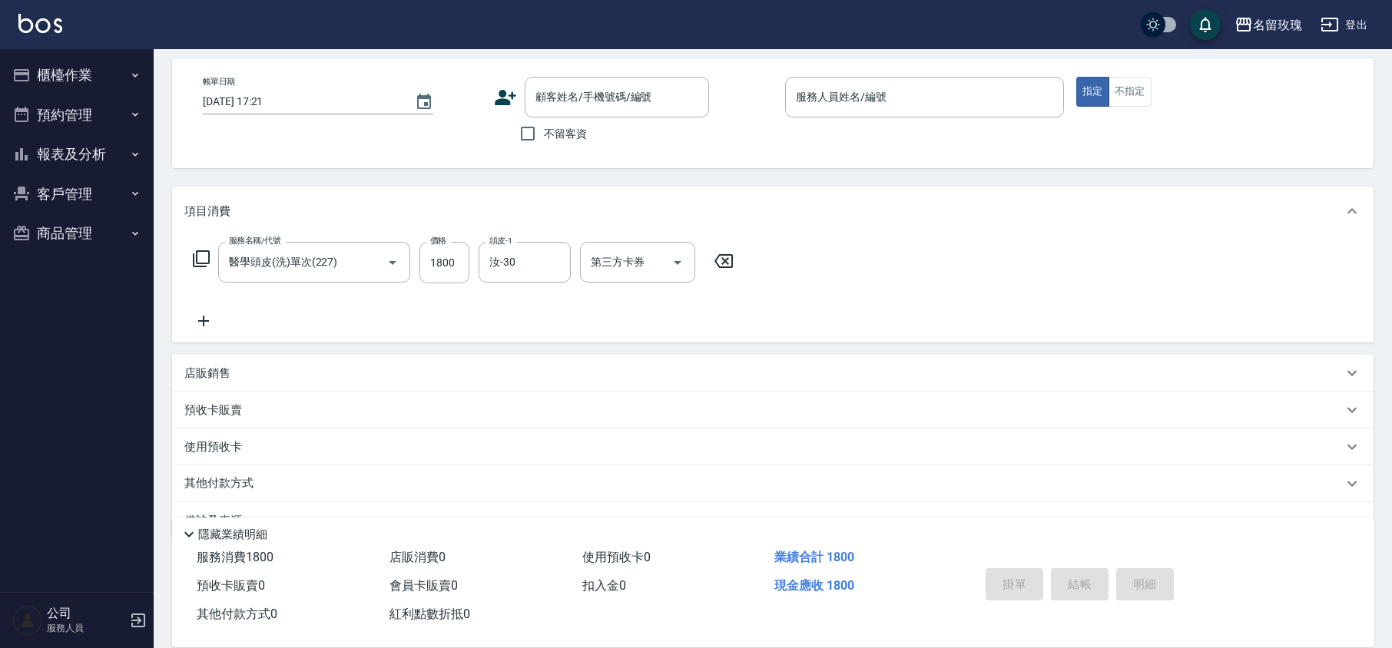
scroll to position [100, 0]
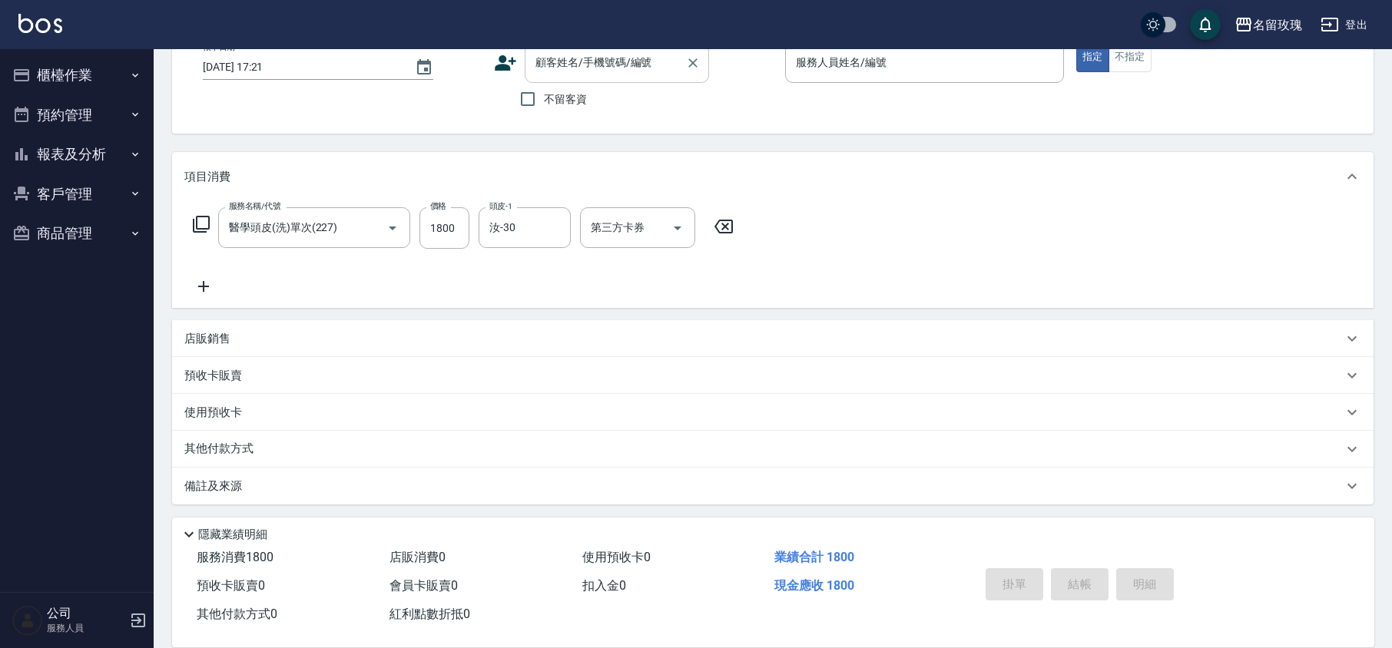
click at [611, 69] on input "顧客姓名/手機號碼/編號" at bounding box center [605, 62] width 147 height 27
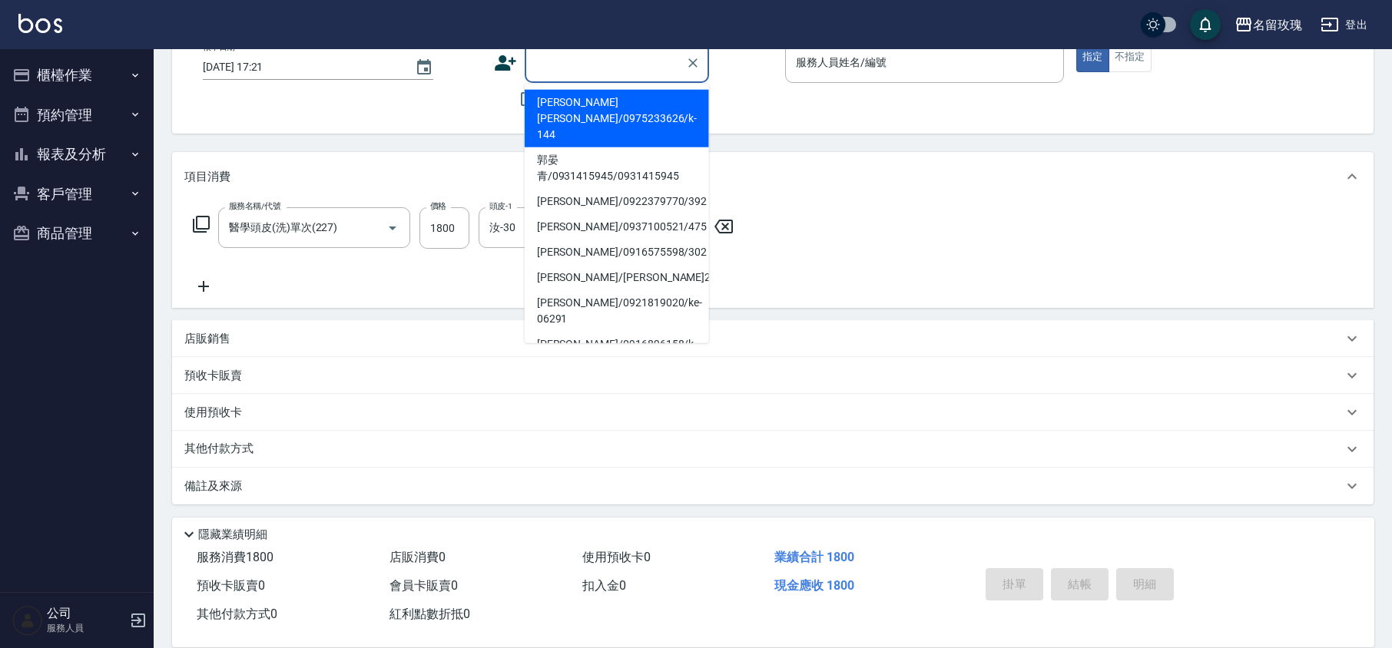
click at [611, 96] on li "[PERSON_NAME] [PERSON_NAME]/0975233626/k-144" at bounding box center [617, 119] width 184 height 58
type input "[PERSON_NAME] [PERSON_NAME]/0975233626/k-144"
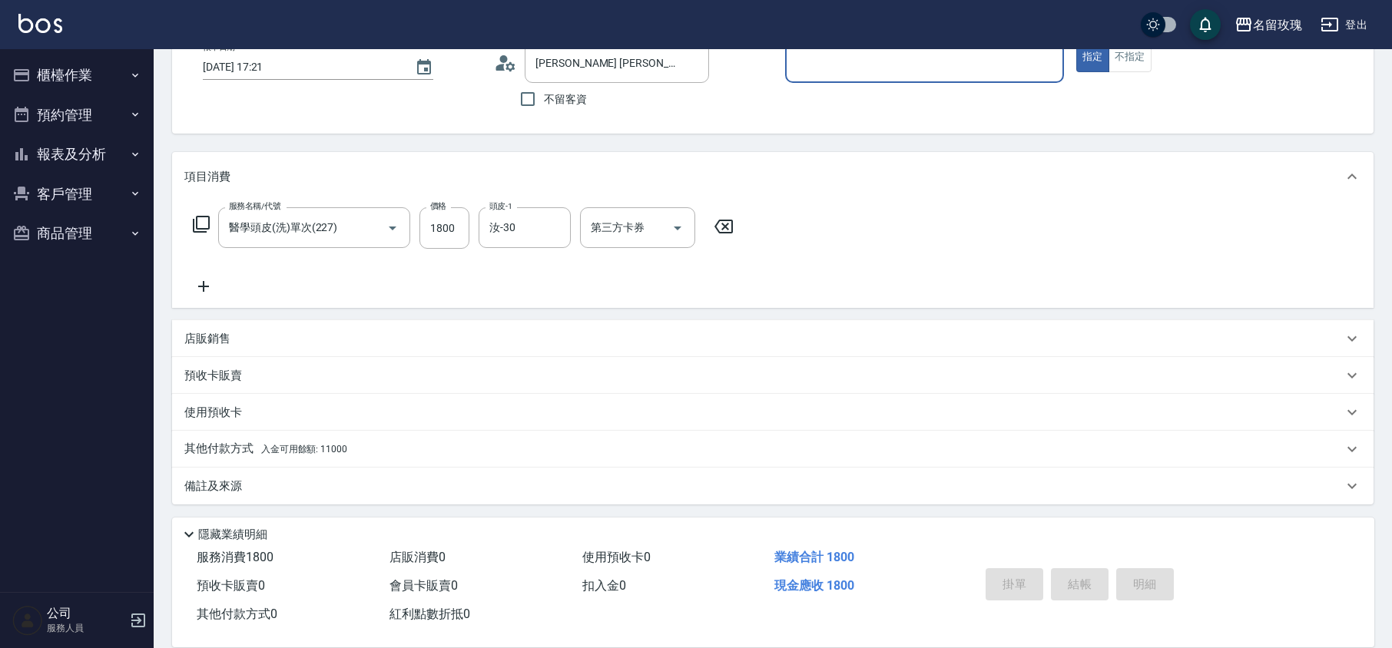
type input "[PERSON_NAME]-5"
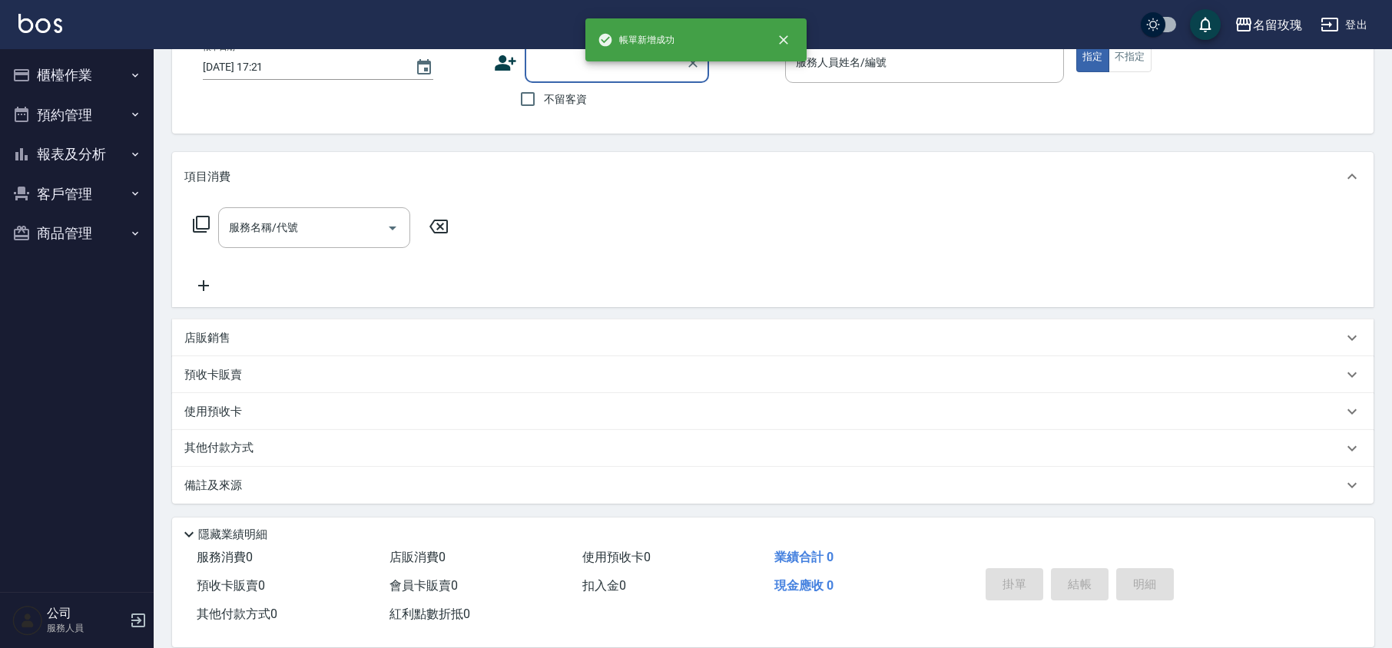
scroll to position [0, 0]
